Goal: Task Accomplishment & Management: Manage account settings

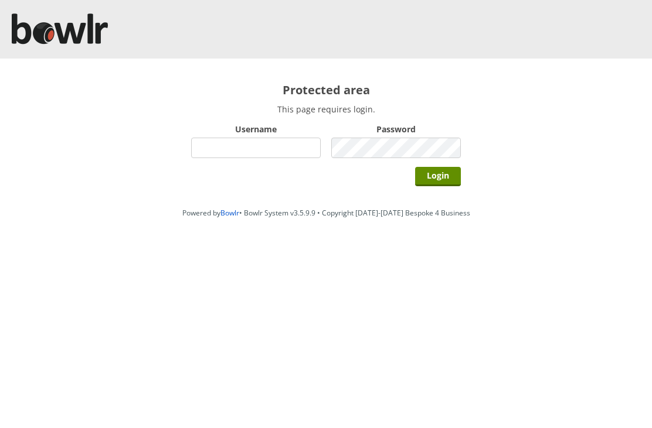
click at [255, 158] on input "Username" at bounding box center [256, 148] width 130 height 21
type input "Hornseaindoorbowlsclub"
click at [445, 170] on input "Login" at bounding box center [438, 176] width 46 height 19
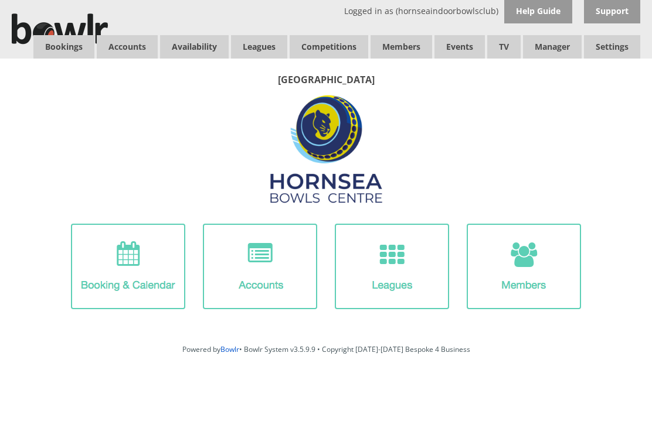
click at [64, 49] on link "Bookings" at bounding box center [63, 46] width 61 height 23
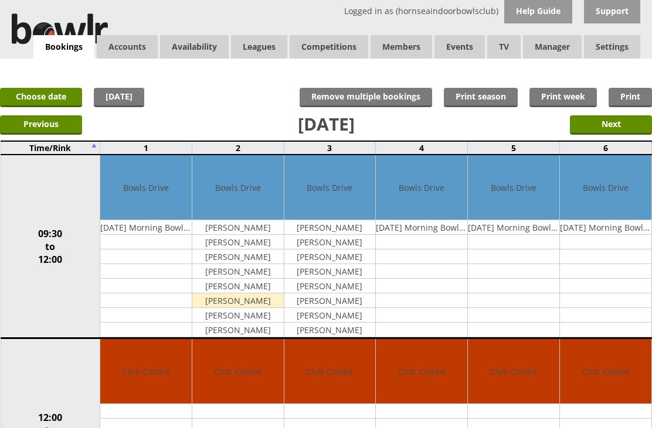
click at [56, 97] on link "Choose date" at bounding box center [41, 97] width 82 height 19
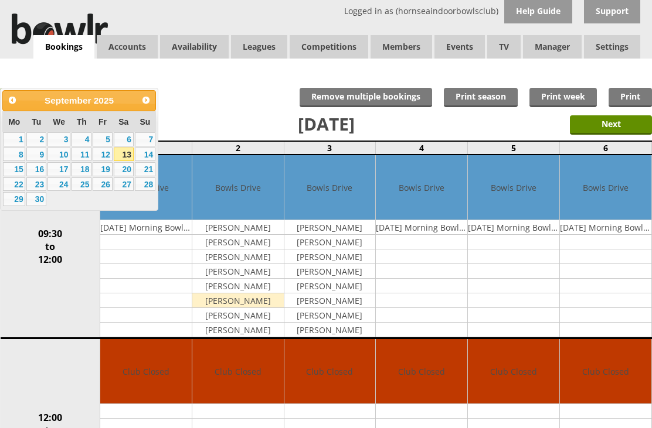
click at [148, 99] on span "Next" at bounding box center [145, 100] width 9 height 9
click at [141, 100] on link "Next" at bounding box center [146, 100] width 16 height 16
click at [150, 141] on link "2" at bounding box center [145, 139] width 21 height 14
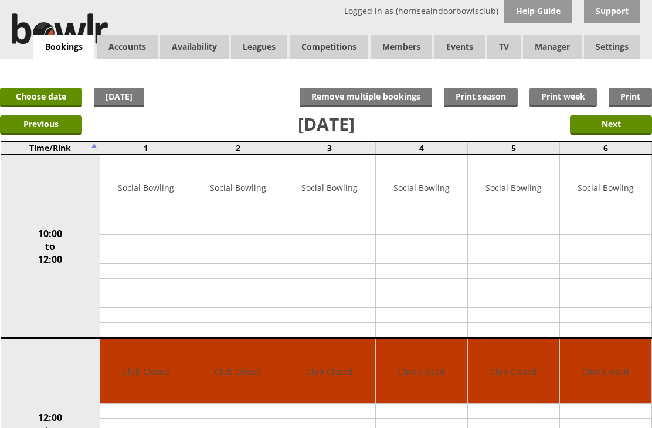
click at [46, 132] on input "Previous" at bounding box center [41, 124] width 82 height 19
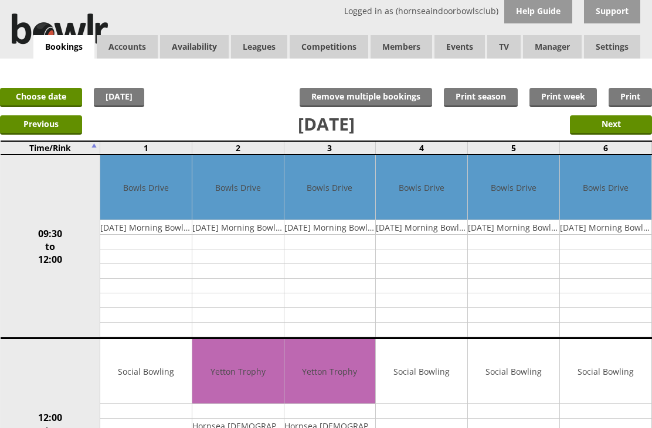
click at [60, 96] on link "Choose date" at bounding box center [41, 97] width 82 height 19
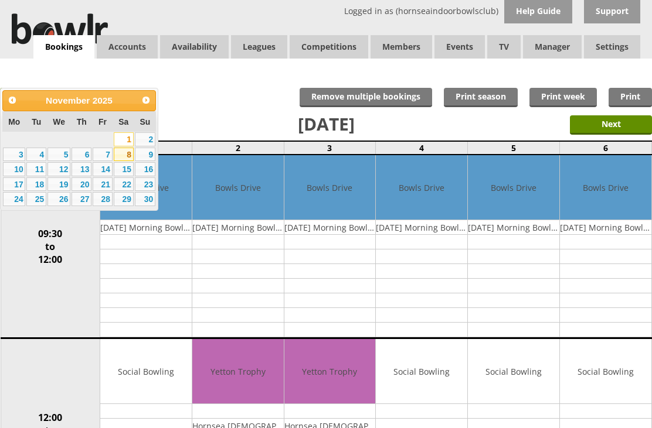
click at [129, 159] on link "8" at bounding box center [124, 155] width 20 height 14
